Goal: Navigation & Orientation: Find specific page/section

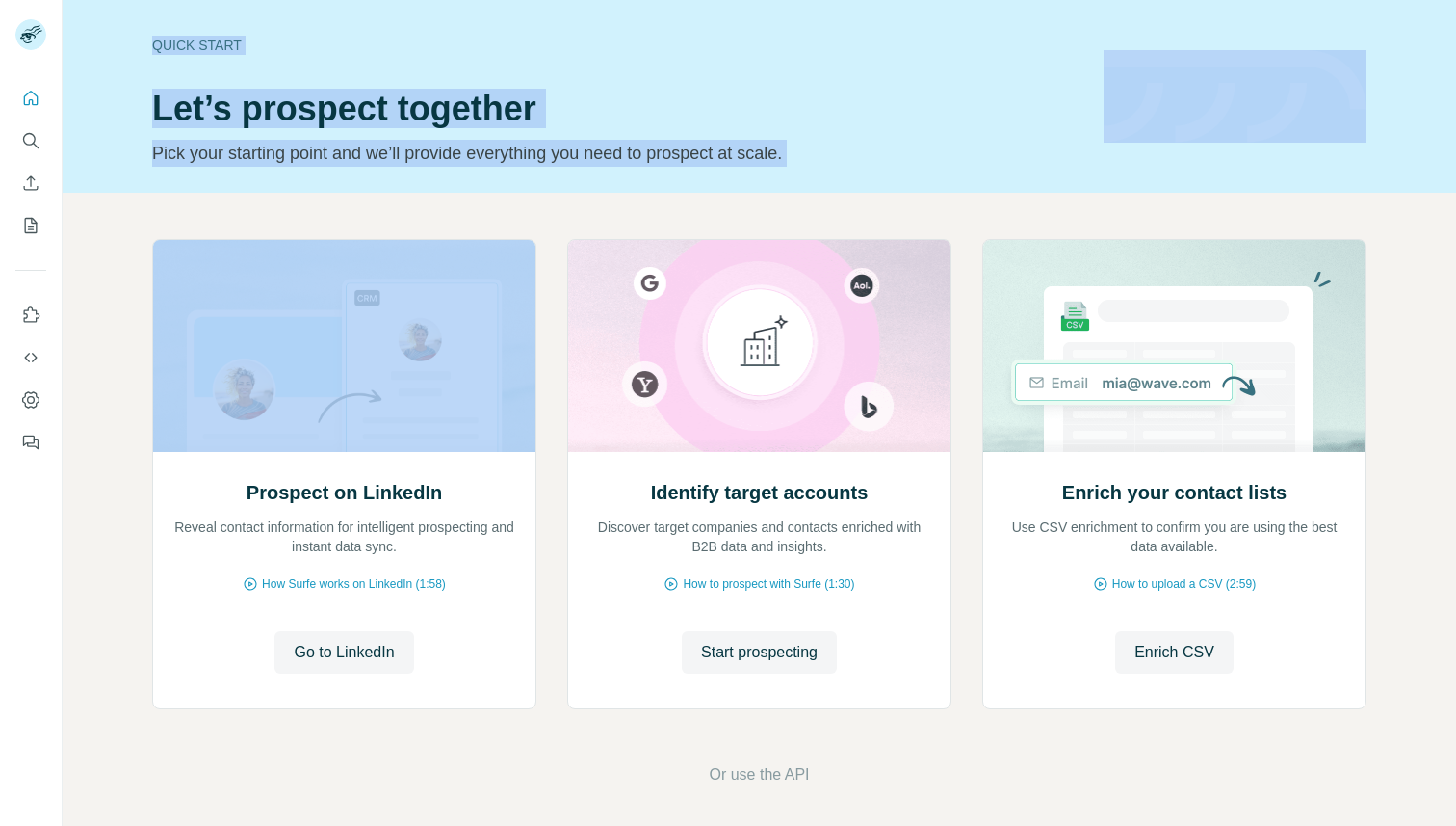
click at [45, 133] on div "Quick start Let’s prospect together Pick your starting point and we’ll provide …" at bounding box center [728, 413] width 1456 height 826
click at [26, 101] on icon "Quick start" at bounding box center [31, 98] width 19 height 19
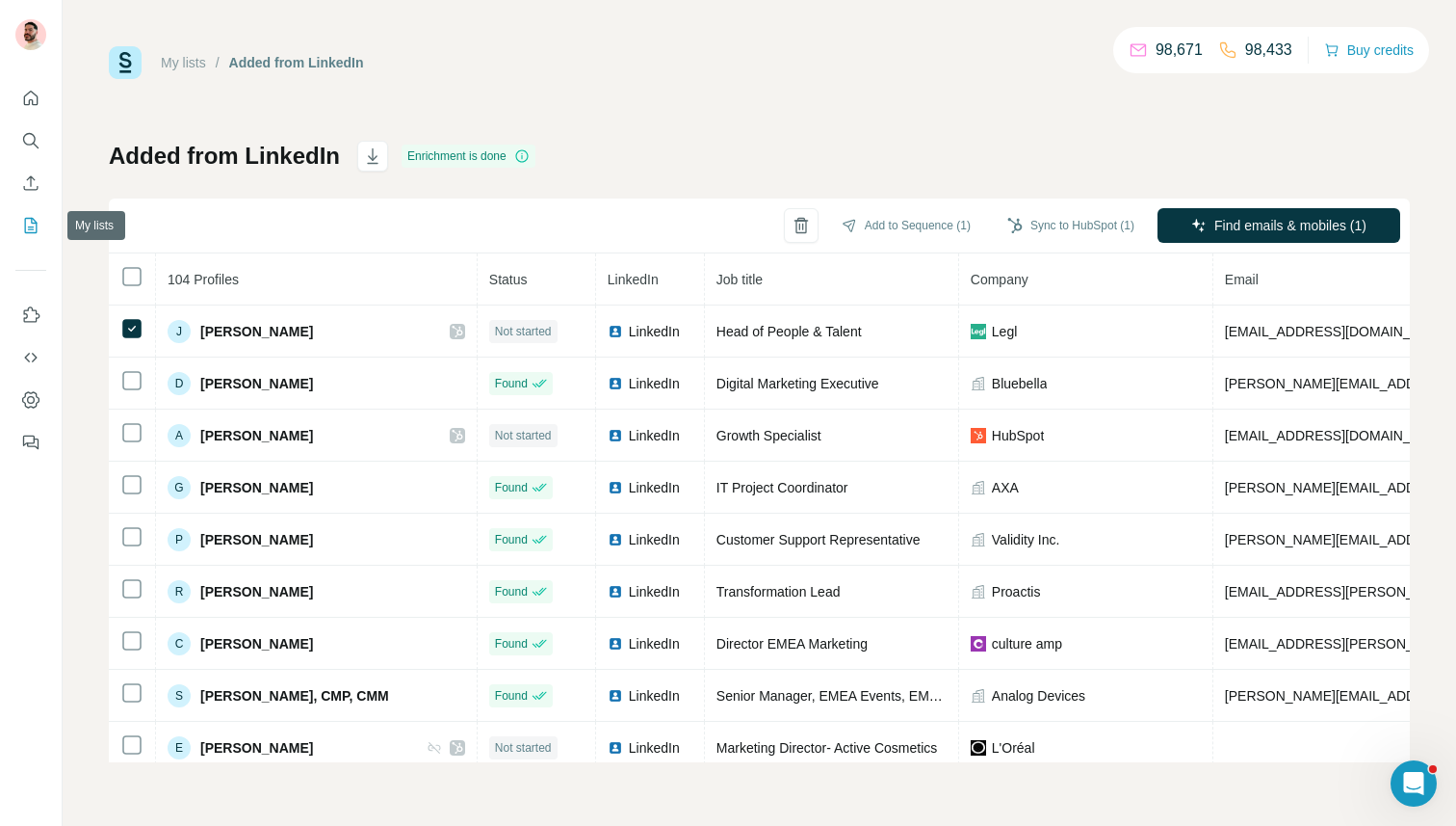
click at [40, 228] on icon "My lists" at bounding box center [31, 225] width 19 height 19
